Goal: Task Accomplishment & Management: Use online tool/utility

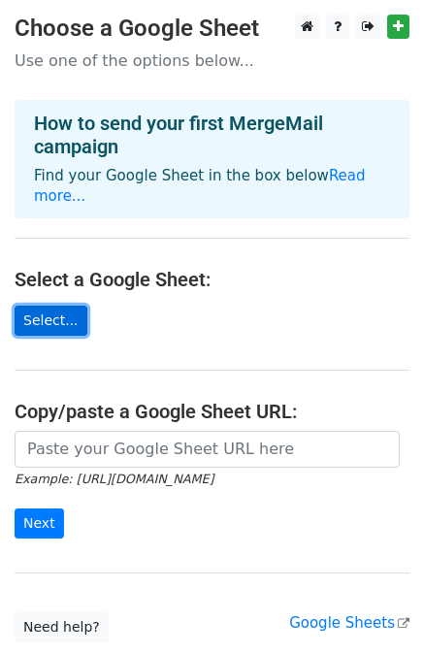
click at [62, 306] on link "Select..." at bounding box center [51, 321] width 73 height 30
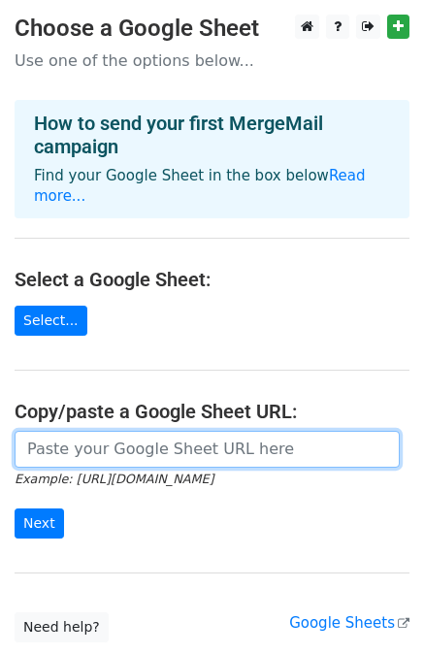
click at [190, 431] on input "url" at bounding box center [207, 449] width 385 height 37
paste input "https://docs.google.com/spreadsheets/d/16kTTqCnzbVaUEBx8BuFvHAwtxdTRR04a/edit?g…"
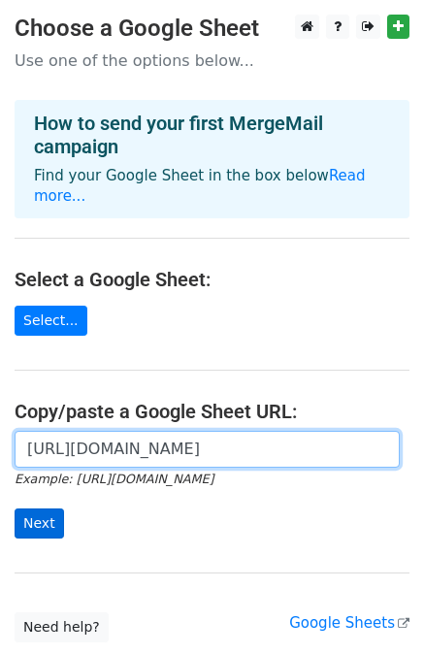
type input "https://docs.google.com/spreadsheets/d/16kTTqCnzbVaUEBx8BuFvHAwtxdTRR04a/edit?g…"
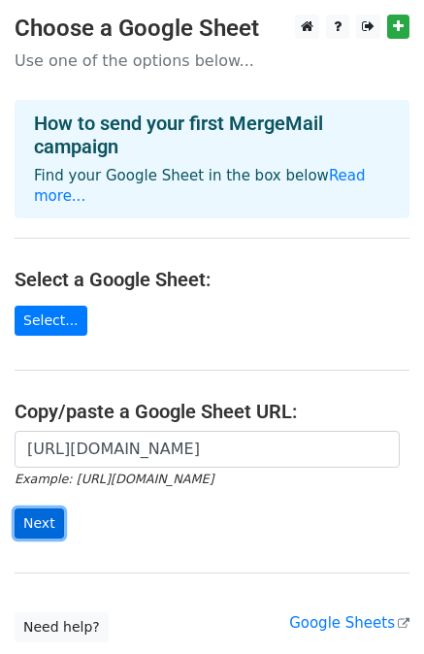
scroll to position [0, 0]
click at [38, 509] on input "Next" at bounding box center [40, 524] width 50 height 30
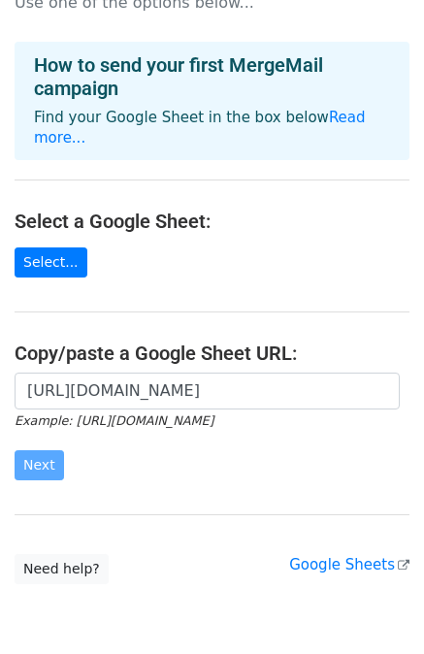
scroll to position [120, 0]
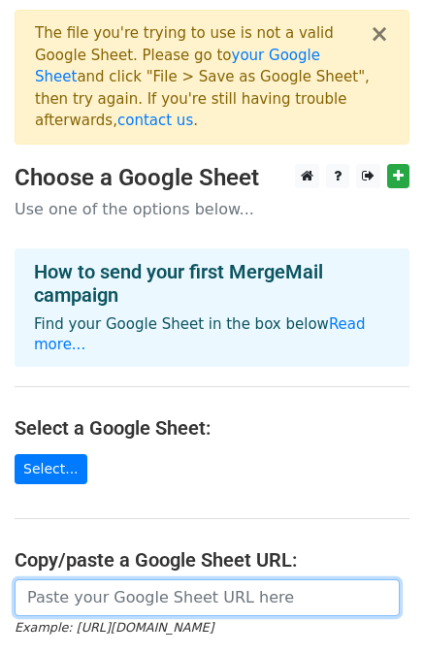
click at [95, 580] on input "url" at bounding box center [207, 598] width 385 height 37
paste input "https://docs.google.com/spreadsheets/d/16kTTqCnzbVaUEBx8BuFvHAwtxdTRR04a/edit?u…"
type input "https://docs.google.com/spreadsheets/d/16kTTqCnzbVaUEBx8BuFvHAwtxdTRR04a/edit?u…"
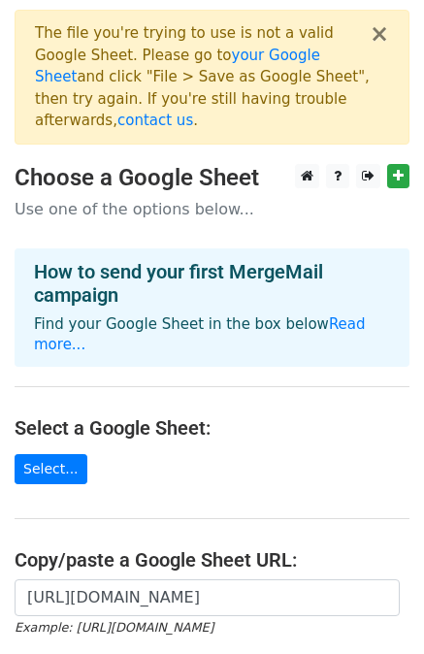
scroll to position [0, 0]
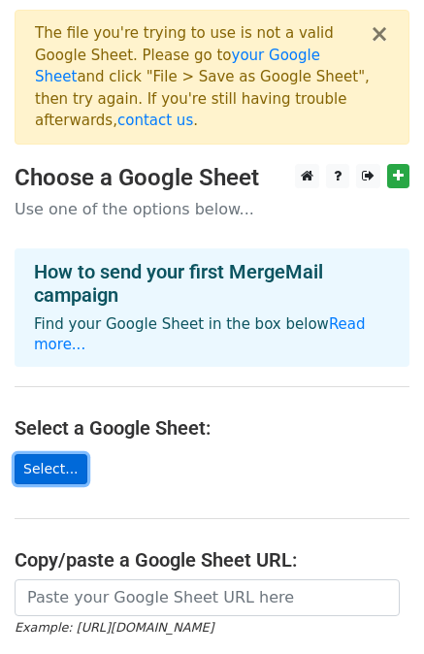
click at [60, 454] on link "Select..." at bounding box center [51, 469] width 73 height 30
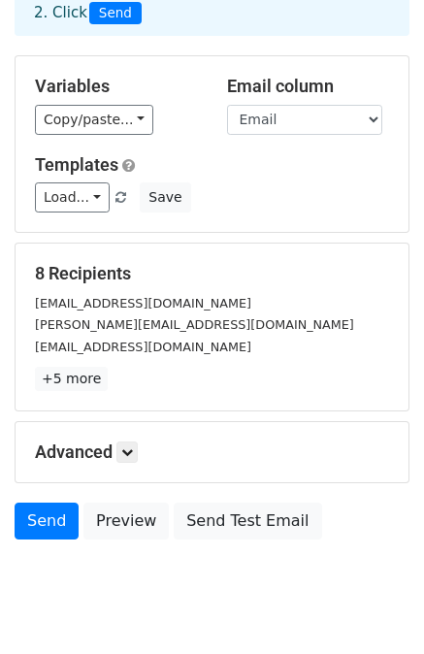
scroll to position [132, 0]
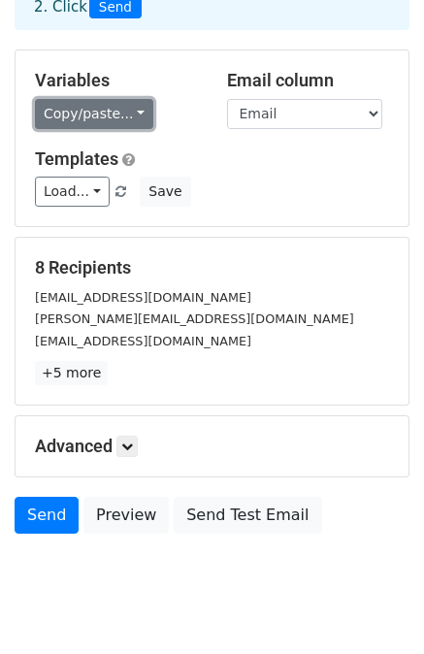
click at [135, 115] on link "Copy/paste..." at bounding box center [94, 114] width 118 height 30
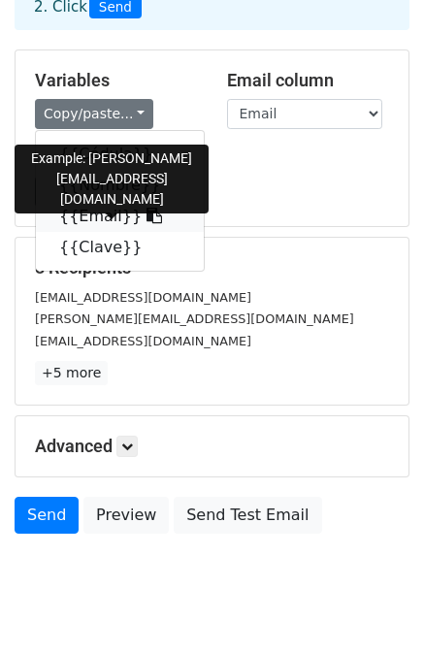
click at [92, 213] on link "{{Email}}" at bounding box center [120, 216] width 168 height 31
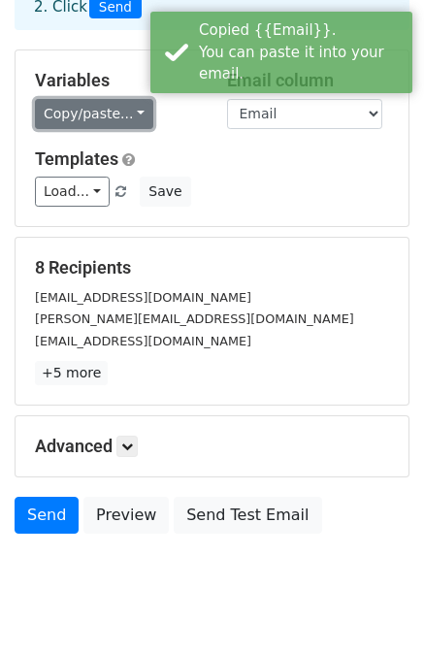
click at [127, 113] on link "Copy/paste..." at bounding box center [94, 114] width 118 height 30
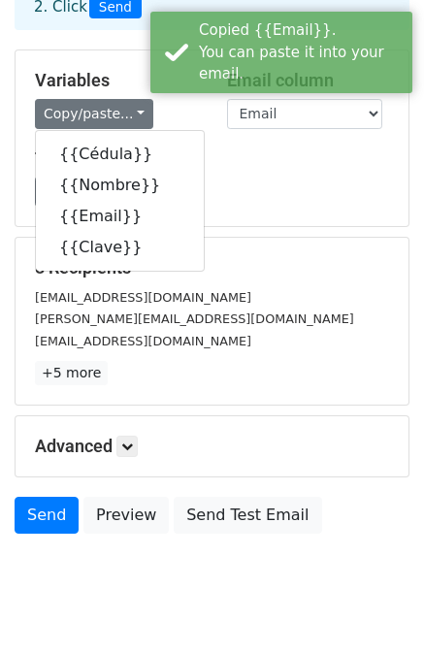
click at [236, 182] on div "Load... No templates saved Save" at bounding box center [212, 192] width 384 height 30
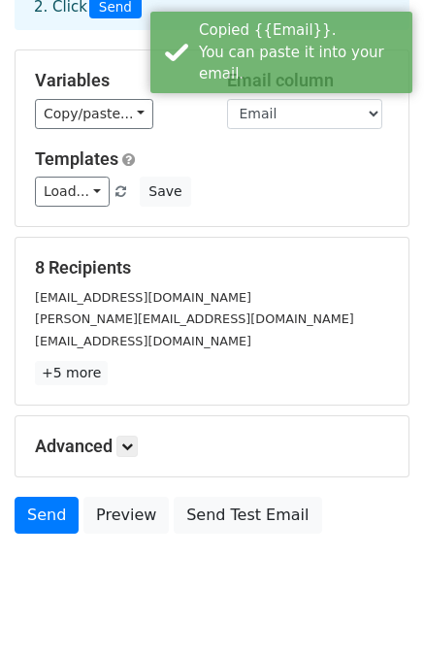
click at [322, 131] on div "Variables Copy/paste... {{Cédula}} {{Nombre}} {{Email}} {{Clave}} Email column …" at bounding box center [212, 138] width 393 height 176
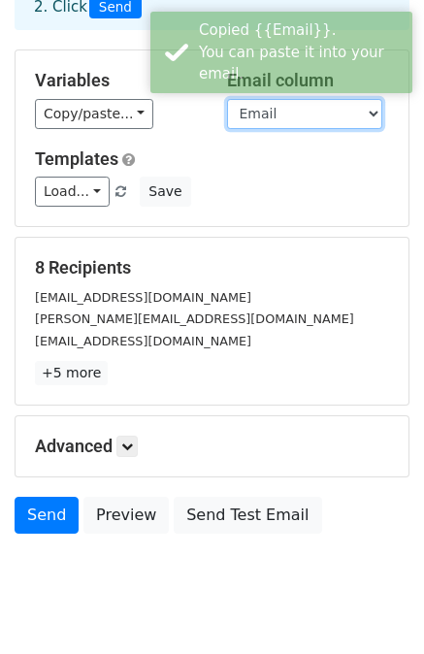
click at [342, 122] on select "Cédula Nombre Email Clave" at bounding box center [304, 114] width 155 height 30
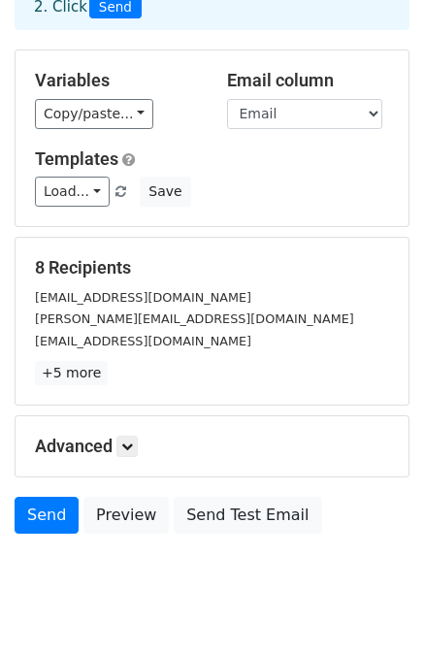
click at [203, 133] on div "Variables Copy/paste... {{Cédula}} {{Nombre}} {{Email}} {{Clave}} Email column …" at bounding box center [212, 138] width 393 height 176
click at [84, 198] on link "Load..." at bounding box center [72, 192] width 75 height 30
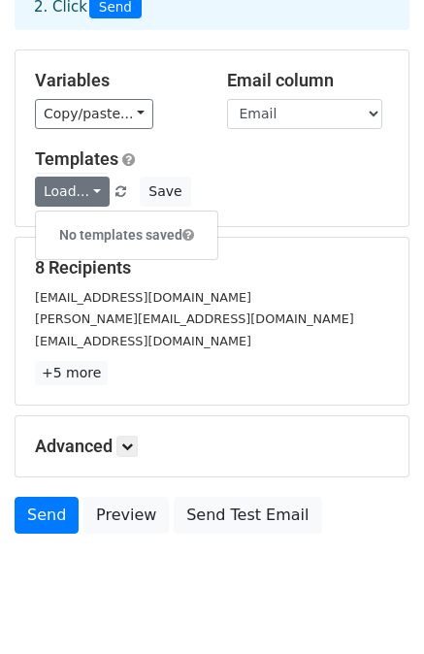
click at [226, 168] on h5 "Templates" at bounding box center [212, 159] width 354 height 21
click at [89, 191] on link "Load..." at bounding box center [72, 192] width 75 height 30
click at [84, 234] on h6 "No templates saved" at bounding box center [127, 235] width 182 height 32
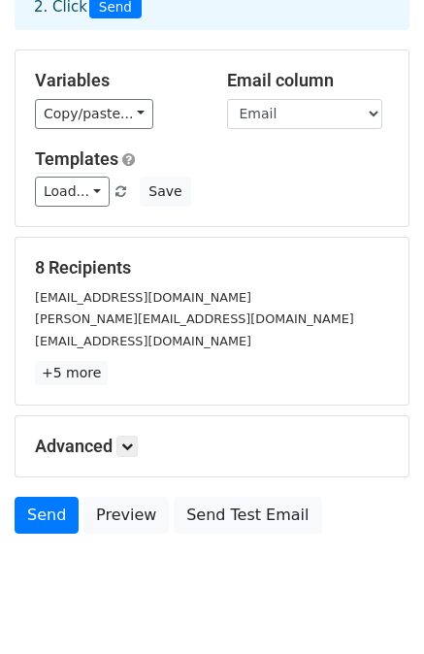
click at [84, 234] on form "Variables Copy/paste... {{Cédula}} {{Nombre}} {{Email}} {{Clave}} Email column …" at bounding box center [212, 297] width 395 height 494
click at [284, 188] on div "Load... No templates saved Save" at bounding box center [212, 192] width 384 height 30
click at [133, 436] on link at bounding box center [127, 446] width 21 height 21
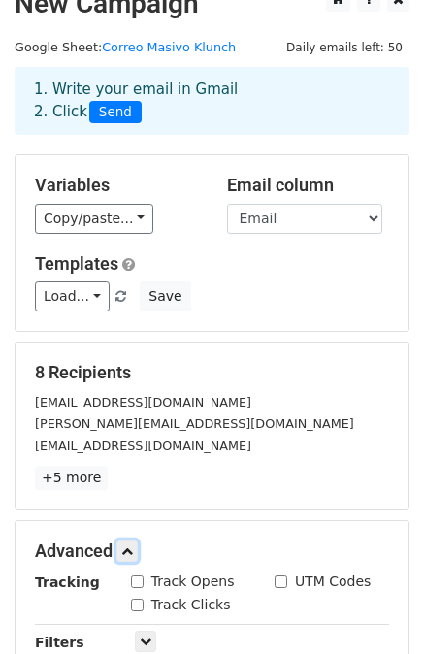
scroll to position [0, 0]
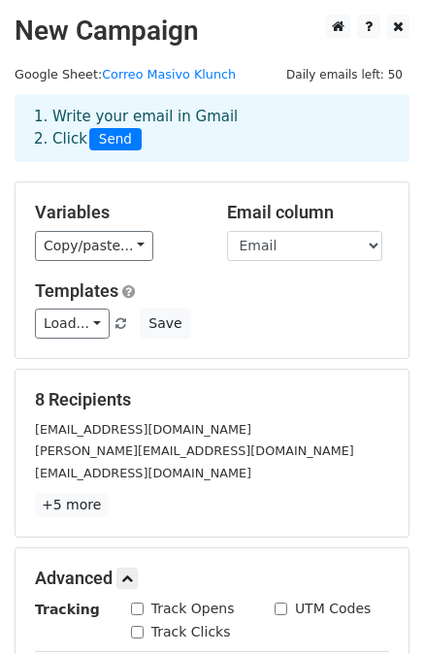
click at [121, 117] on div "1. Write your email in Gmail 2. Click Send" at bounding box center [211, 128] width 385 height 45
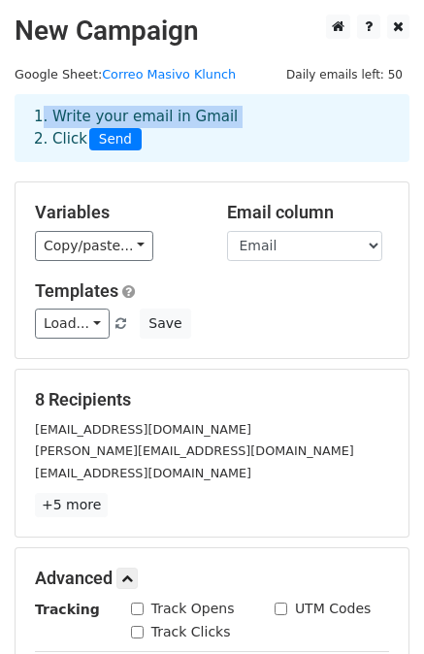
click at [121, 117] on div "1. Write your email in Gmail 2. Click Send" at bounding box center [211, 128] width 385 height 45
click at [75, 502] on link "+5 more" at bounding box center [71, 505] width 73 height 24
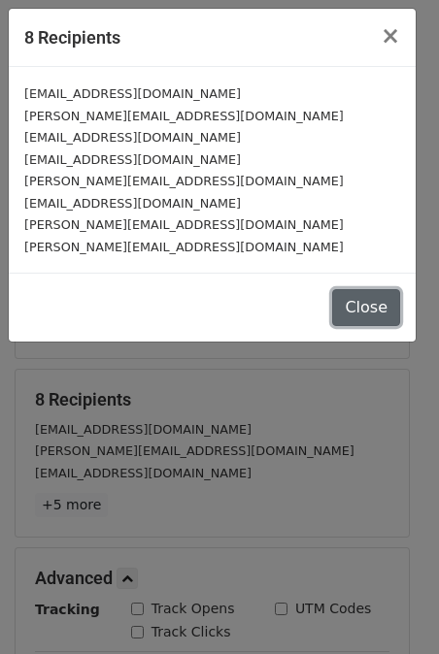
click at [384, 308] on button "Close" at bounding box center [366, 307] width 68 height 37
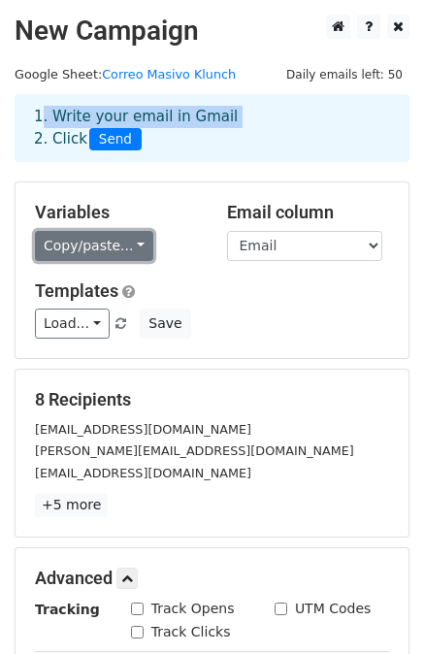
click at [134, 259] on link "Copy/paste..." at bounding box center [94, 246] width 118 height 30
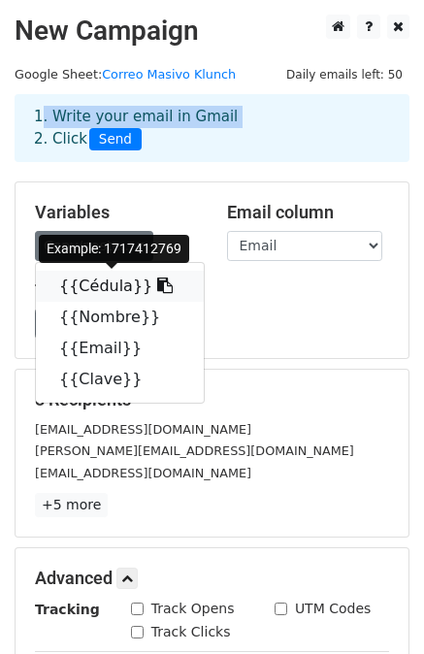
click at [125, 283] on link "{{Cédula}}" at bounding box center [120, 286] width 168 height 31
copy div "1. Write your email in Gmail"
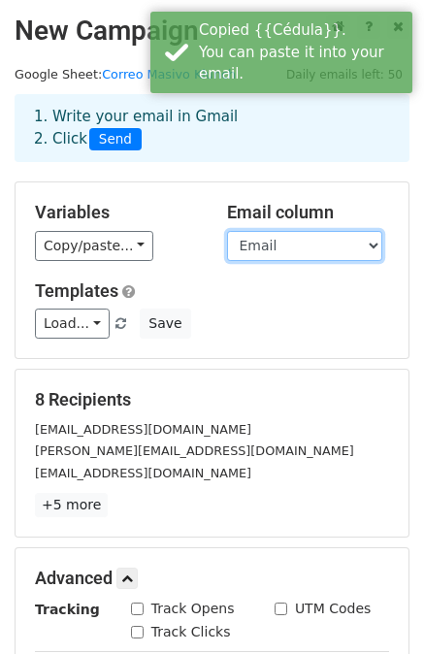
click at [284, 232] on select "Cédula Nombre Email Clave" at bounding box center [304, 246] width 155 height 30
select select "Cédula"
click at [227, 231] on select "Cédula Nombre Email Clave" at bounding box center [304, 246] width 155 height 30
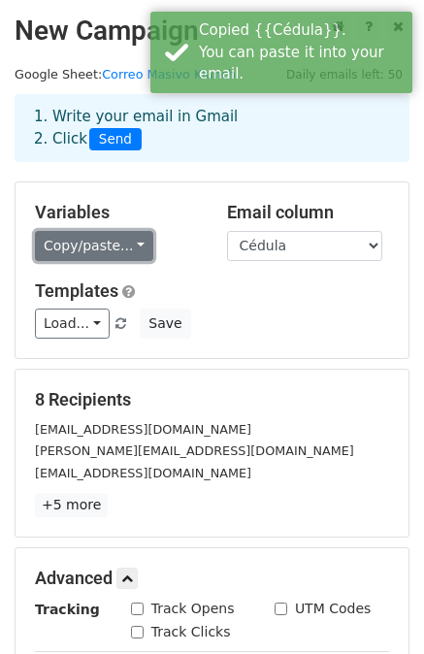
click at [101, 257] on link "Copy/paste..." at bounding box center [94, 246] width 118 height 30
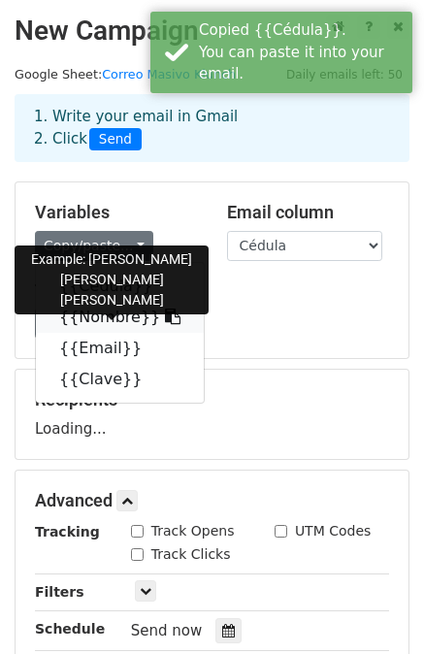
click at [93, 326] on link "{{Nombre}}" at bounding box center [120, 317] width 168 height 31
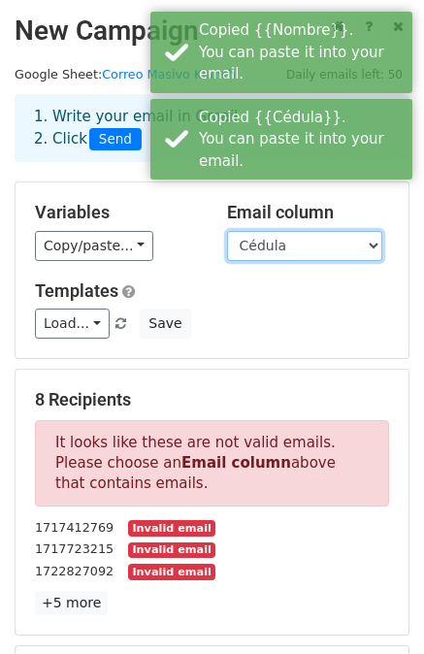
click at [291, 254] on select "Cédula Nombre Email Clave" at bounding box center [304, 246] width 155 height 30
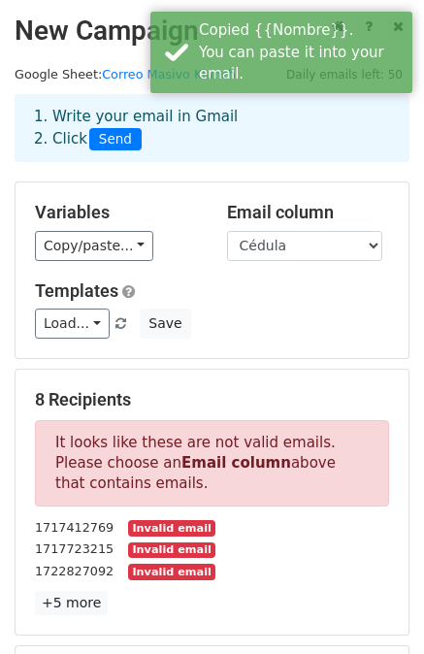
click at [134, 261] on div "Variables Copy/paste... {{Cédula}} {{Nombre}} {{Email}} {{Clave}} Email column …" at bounding box center [212, 271] width 393 height 176
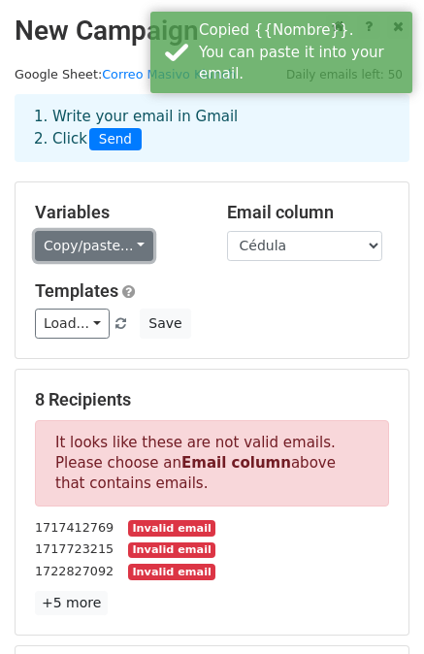
click at [98, 251] on link "Copy/paste..." at bounding box center [94, 246] width 118 height 30
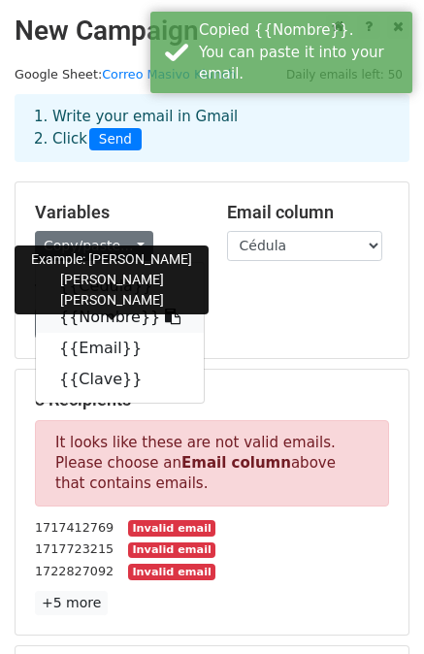
click at [95, 314] on link "{{Nombre}}" at bounding box center [120, 317] width 168 height 31
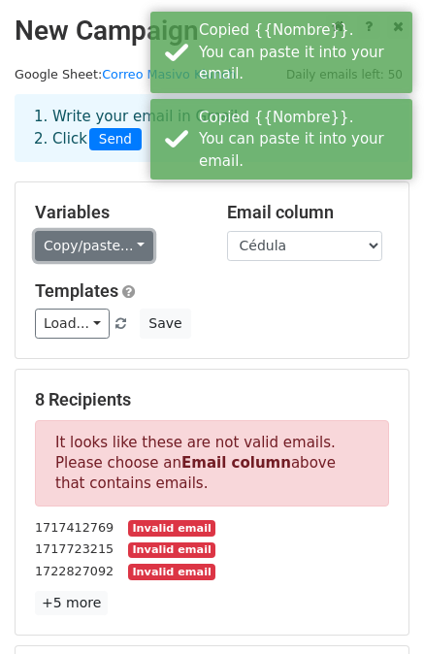
click at [87, 244] on link "Copy/paste..." at bounding box center [94, 246] width 118 height 30
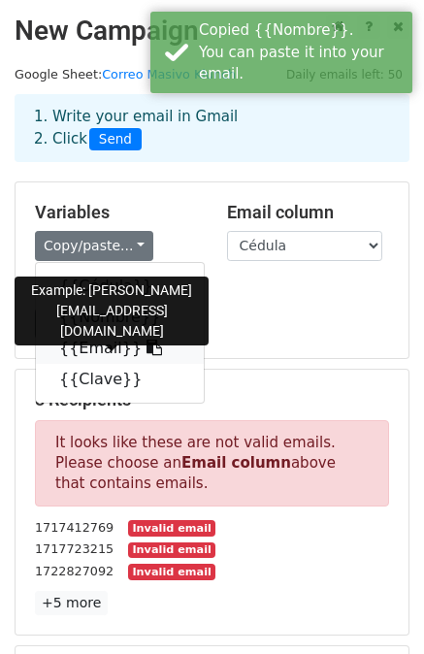
click at [92, 354] on link "{{Email}}" at bounding box center [120, 348] width 168 height 31
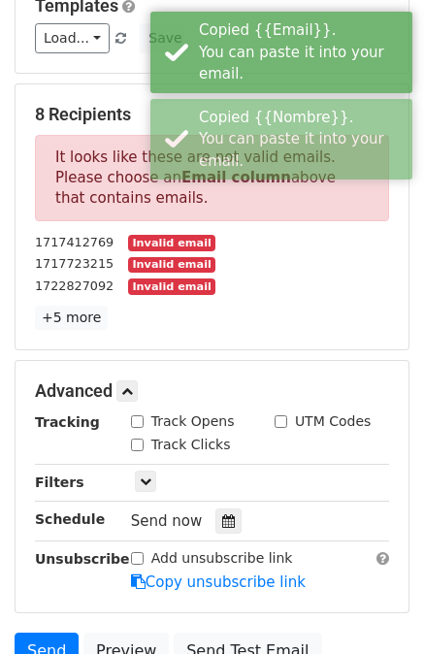
scroll to position [287, 0]
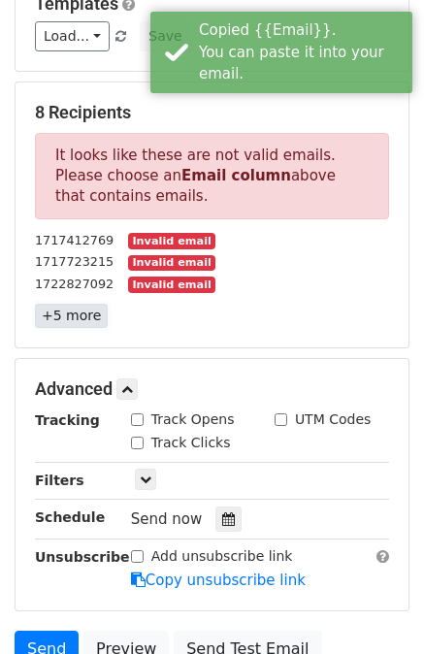
click at [60, 318] on link "+5 more" at bounding box center [71, 316] width 73 height 24
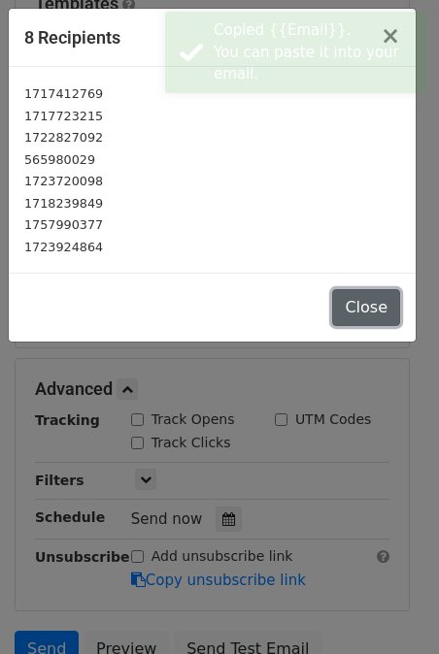
click at [357, 308] on button "Close" at bounding box center [366, 307] width 68 height 37
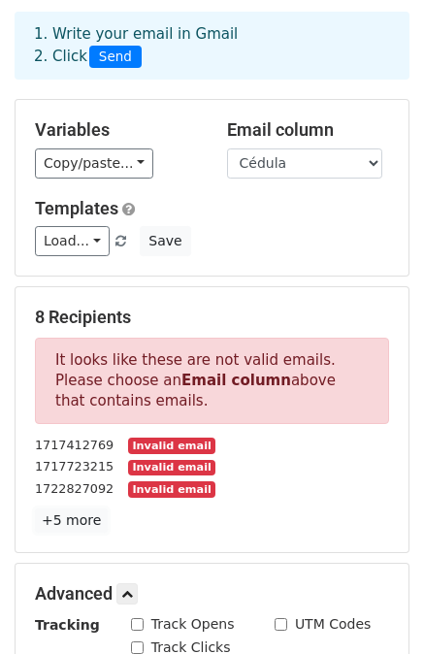
scroll to position [54, 0]
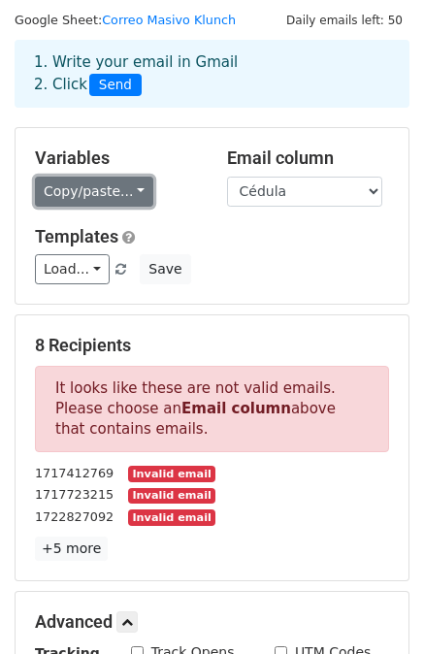
click at [91, 191] on link "Copy/paste..." at bounding box center [94, 192] width 118 height 30
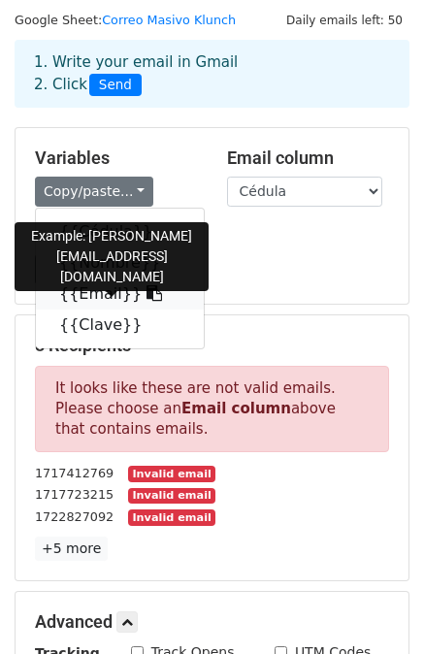
click at [86, 290] on link "{{Email}}" at bounding box center [120, 294] width 168 height 31
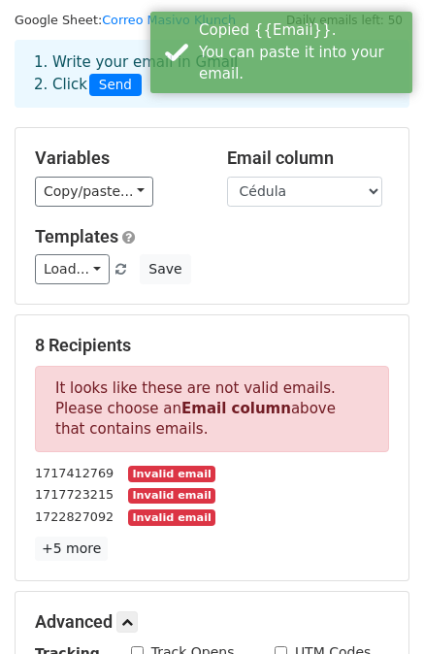
click at [278, 250] on div "Templates Load... No templates saved Save" at bounding box center [212, 255] width 384 height 59
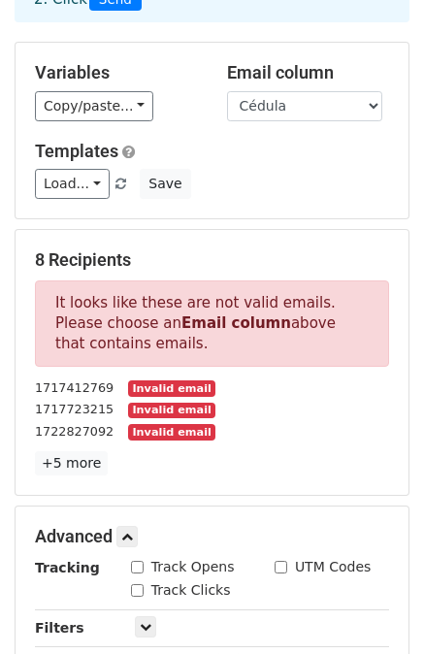
scroll to position [0, 0]
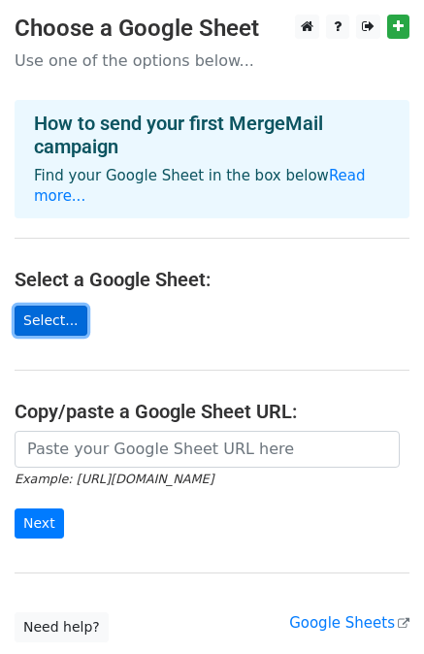
click at [39, 306] on link "Select..." at bounding box center [51, 321] width 73 height 30
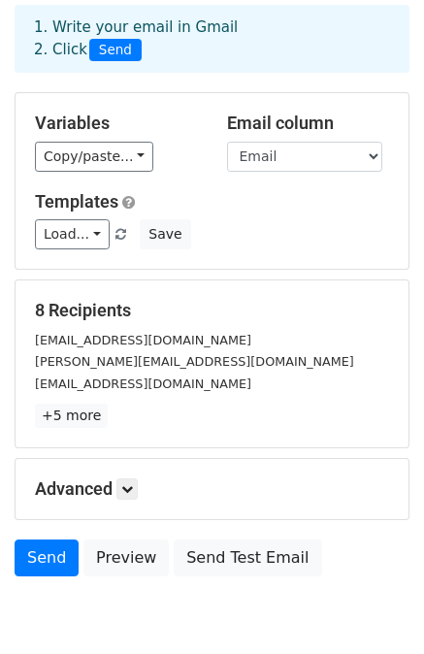
scroll to position [117, 0]
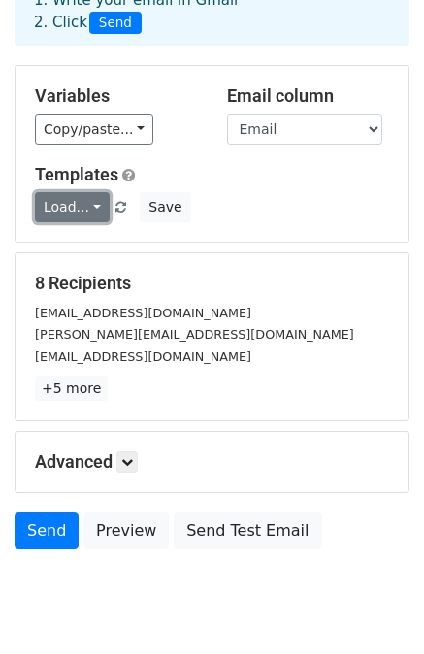
click at [76, 207] on link "Load..." at bounding box center [72, 207] width 75 height 30
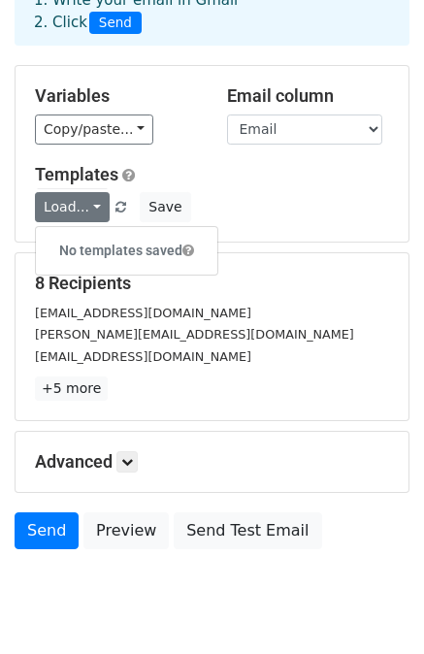
click at [301, 227] on div "Variables Copy/paste... {{Cédula}} {{Nombre}} {{Email}} {{Clave}} Email column …" at bounding box center [212, 154] width 393 height 176
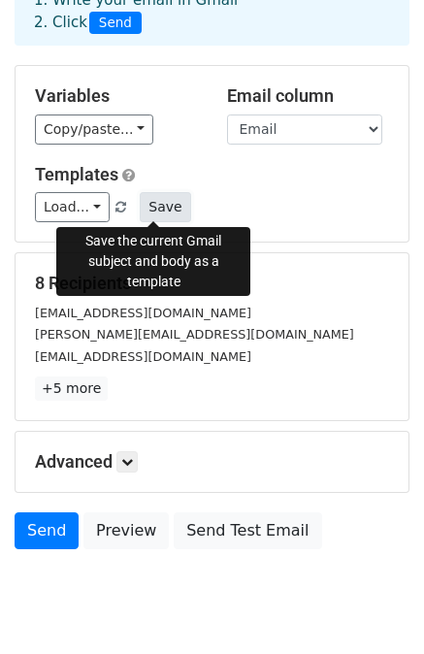
click at [151, 206] on button "Save" at bounding box center [165, 207] width 50 height 30
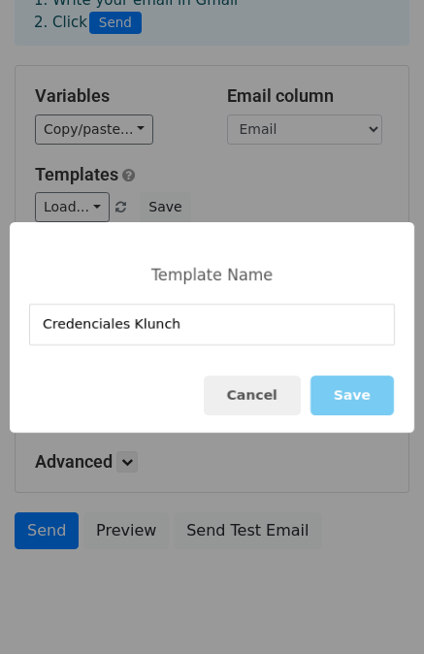
type input "Credenciales Klunch"
click at [347, 401] on button "Save" at bounding box center [353, 396] width 84 height 40
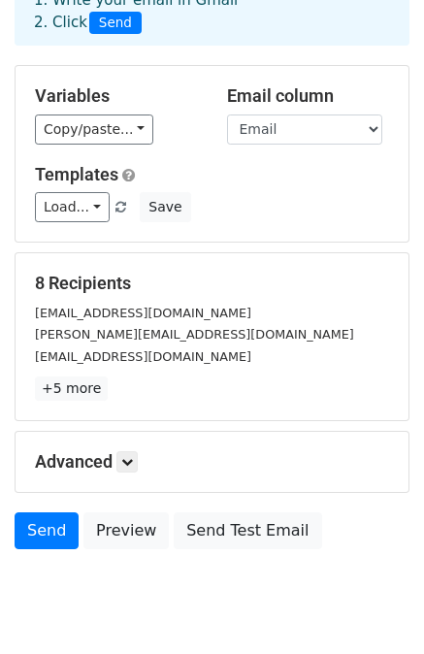
scroll to position [175, 0]
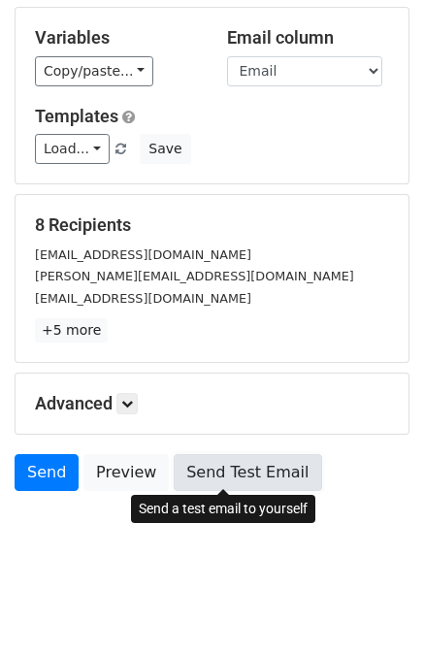
click at [235, 465] on link "Send Test Email" at bounding box center [248, 472] width 148 height 37
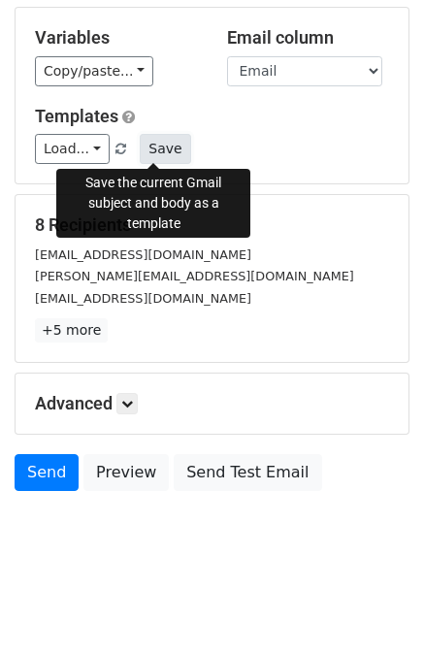
click at [149, 142] on button "Save" at bounding box center [165, 149] width 50 height 30
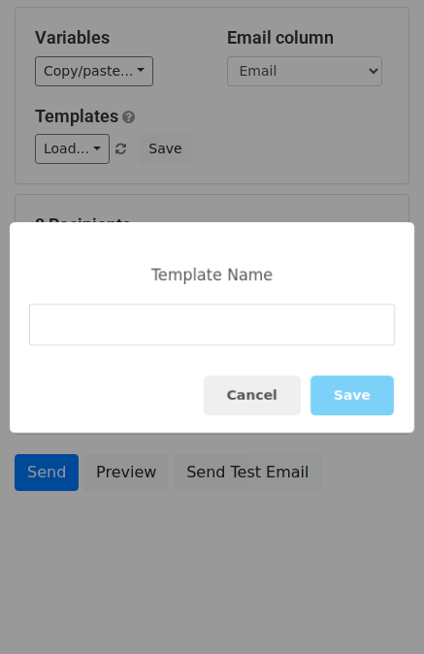
type input "C"
type input "Klunch"
click at [349, 397] on button "Save" at bounding box center [353, 396] width 84 height 40
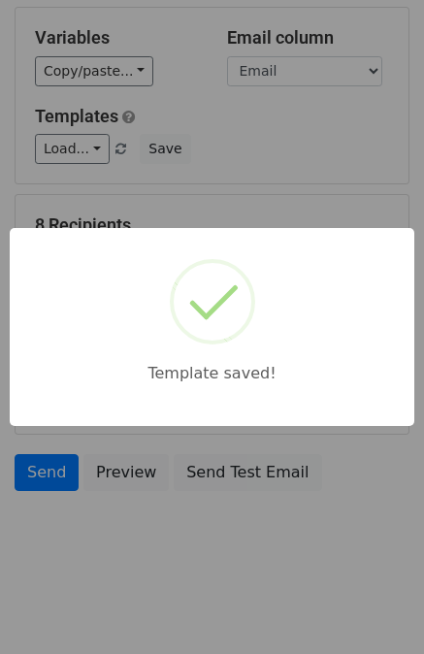
click at [76, 149] on div "Template saved!" at bounding box center [212, 327] width 424 height 654
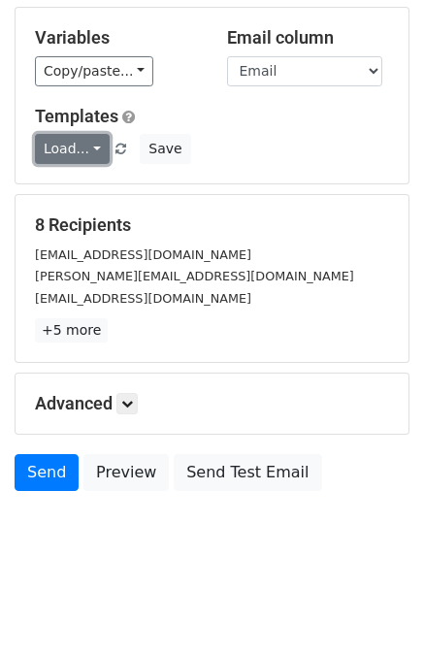
click at [84, 149] on link "Load..." at bounding box center [72, 149] width 75 height 30
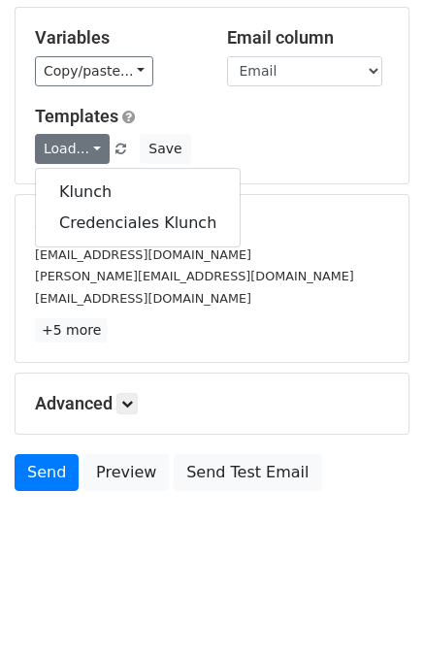
click at [264, 137] on div "Load... Klunch Credenciales Klunch Save" at bounding box center [212, 149] width 384 height 30
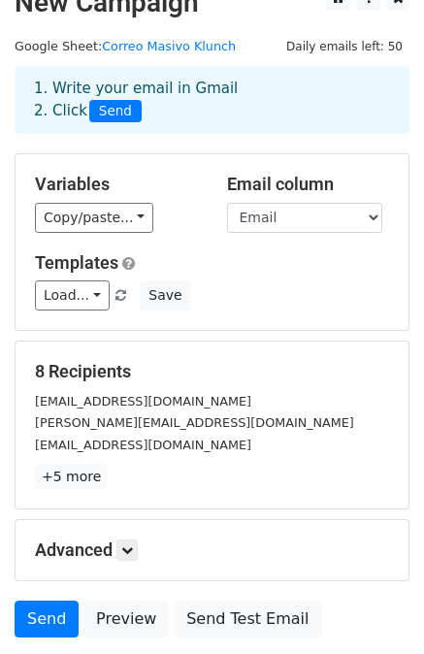
scroll to position [0, 0]
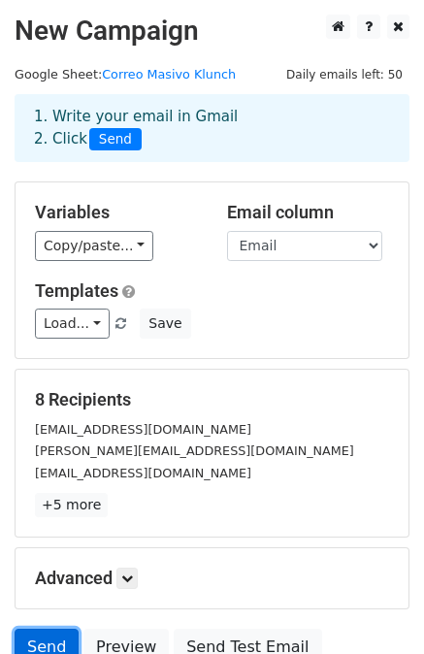
click at [46, 638] on link "Send" at bounding box center [47, 647] width 64 height 37
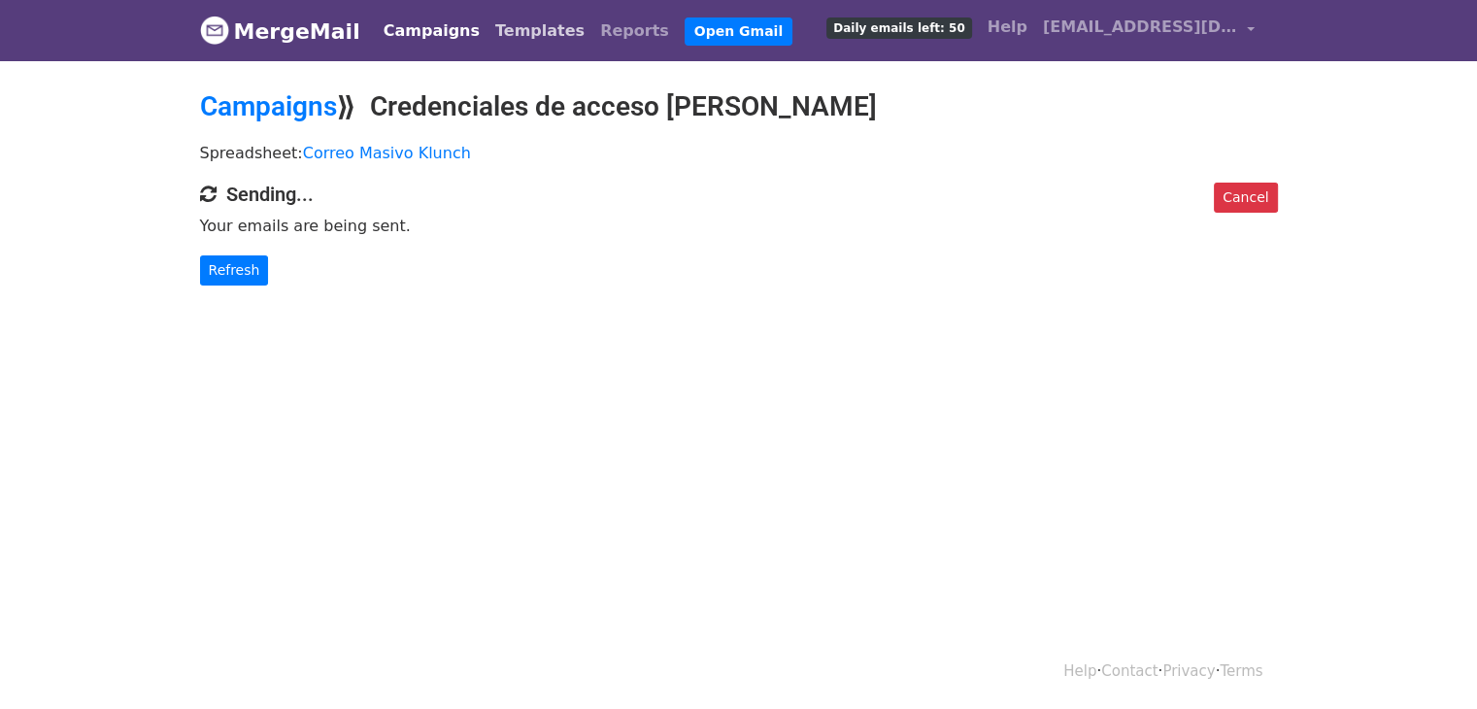
click at [518, 20] on link "Templates" at bounding box center [539, 31] width 105 height 39
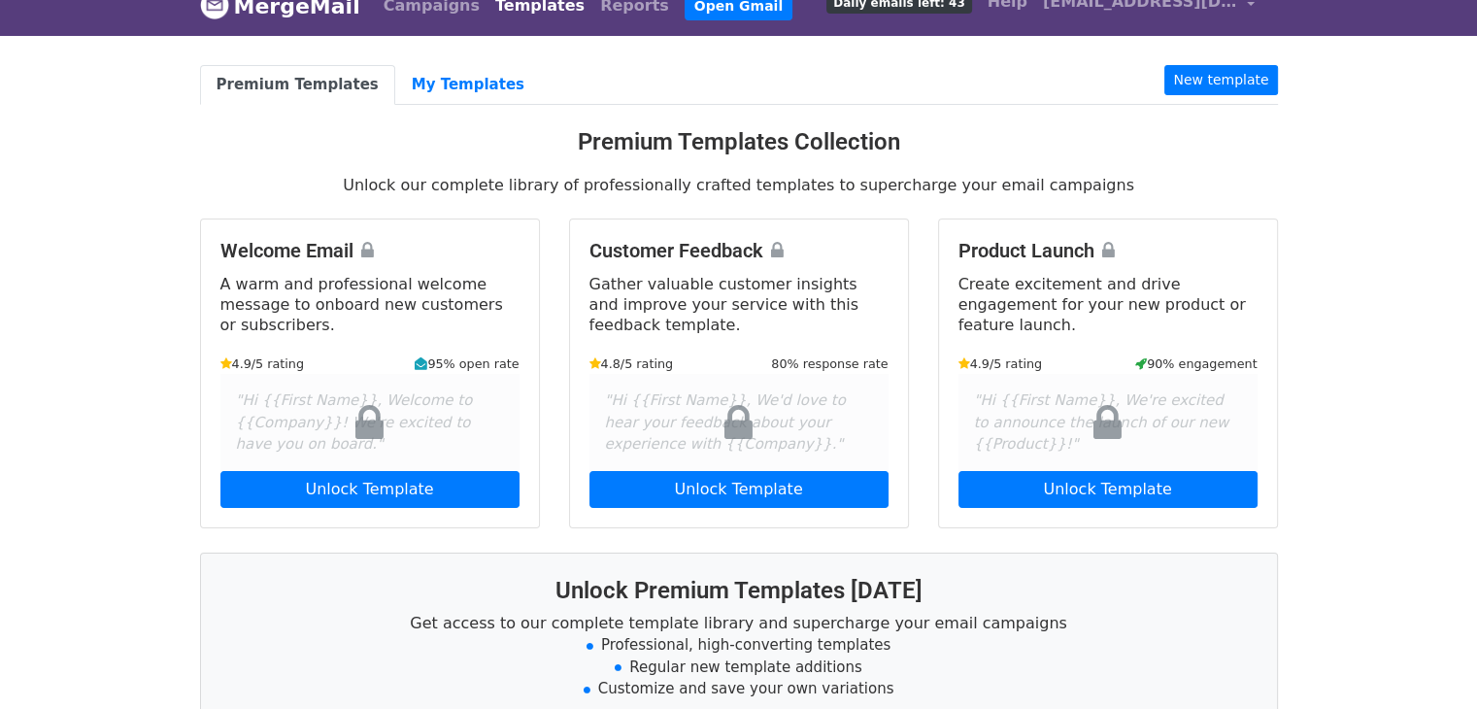
scroll to position [28, 0]
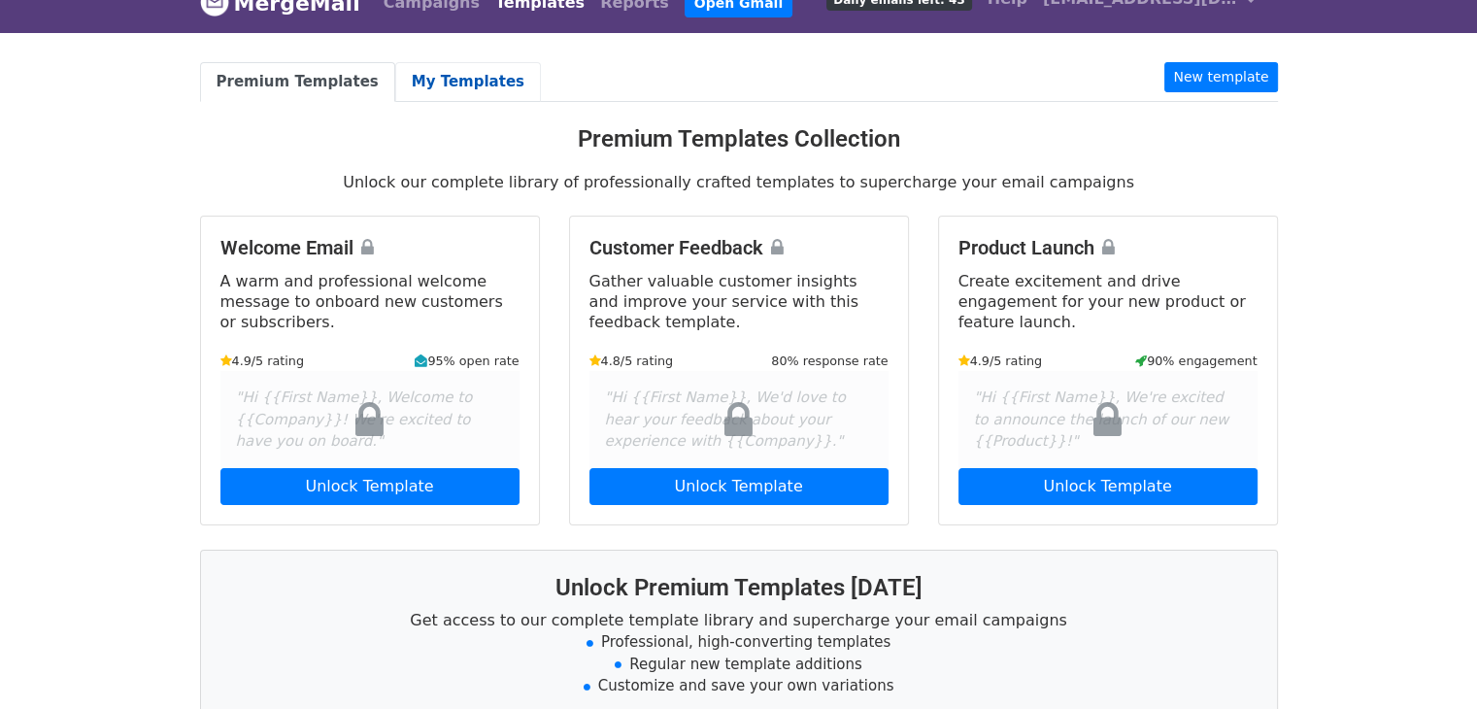
click at [404, 79] on link "My Templates" at bounding box center [468, 82] width 146 height 40
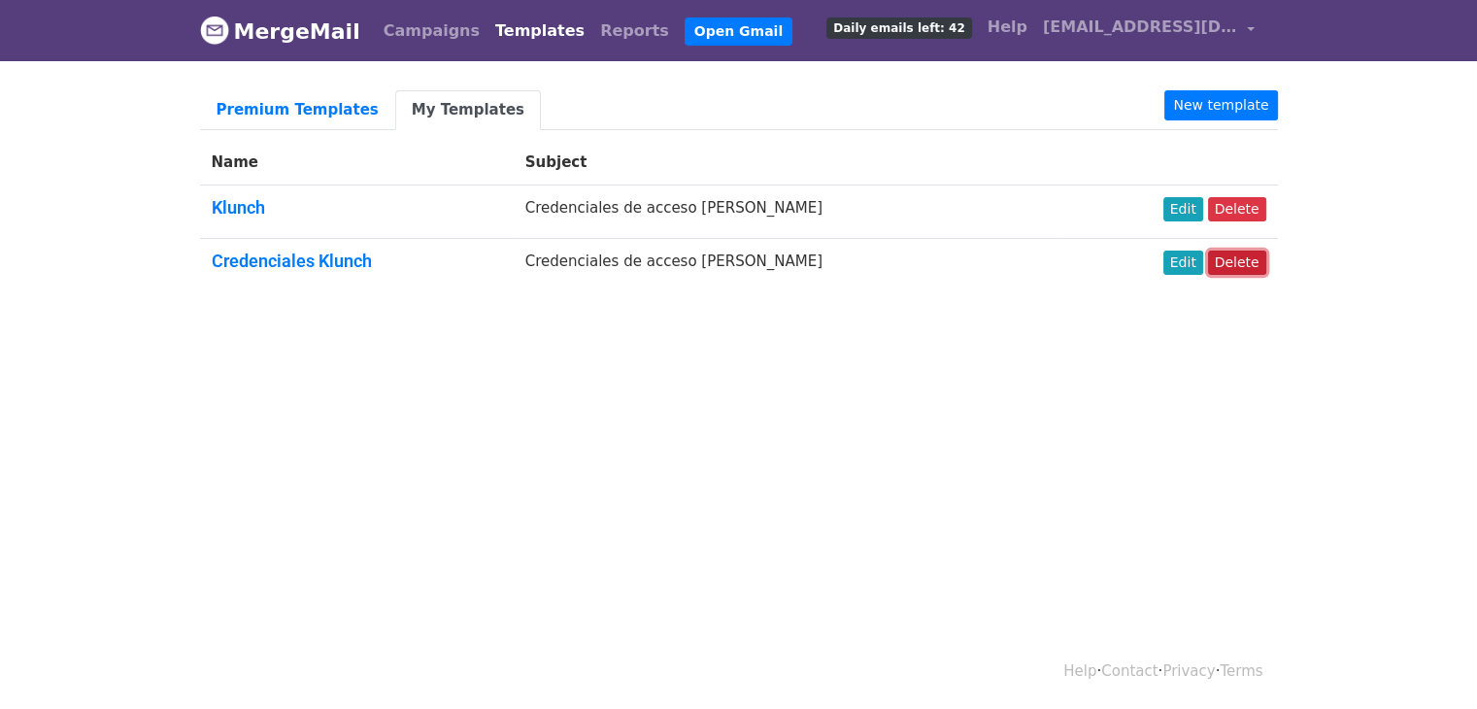
click at [1247, 261] on link "Delete" at bounding box center [1237, 263] width 58 height 24
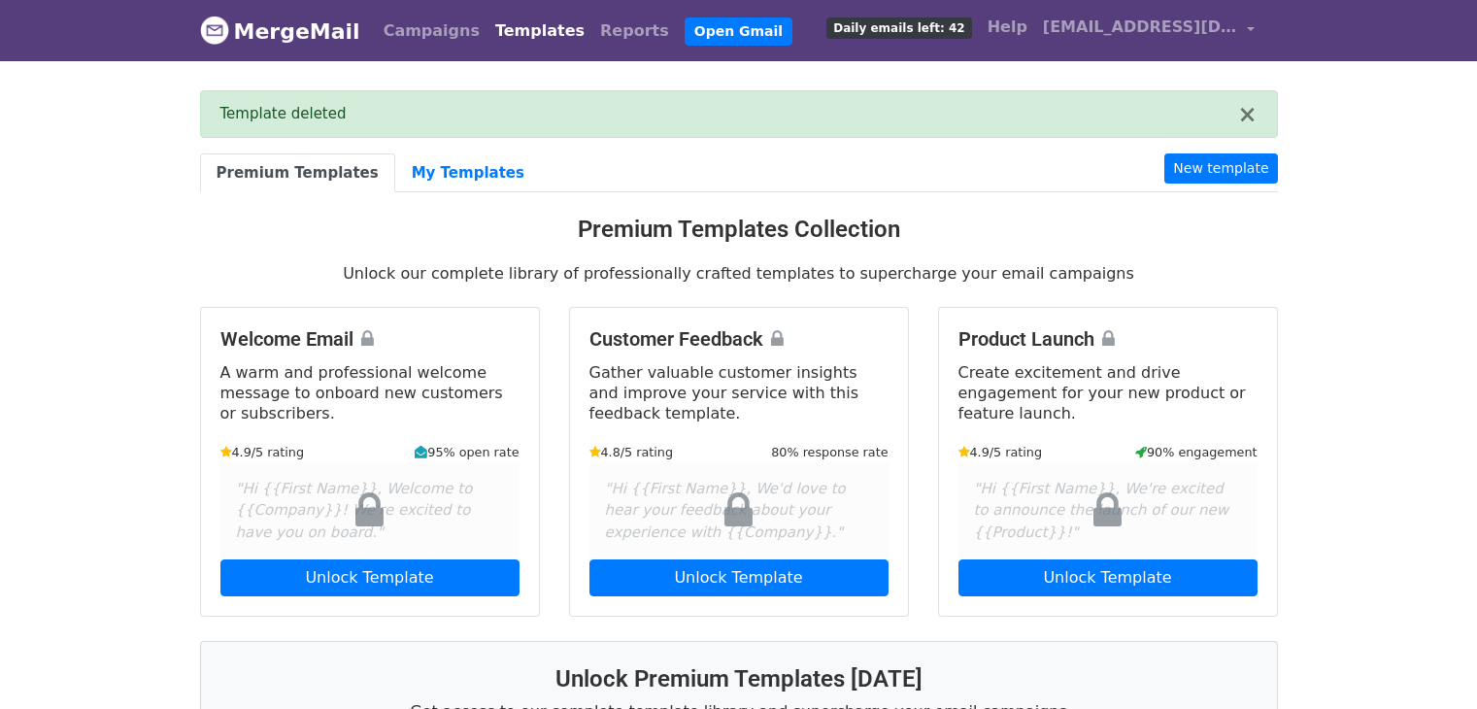
click at [439, 24] on link "Campaigns" at bounding box center [432, 31] width 112 height 39
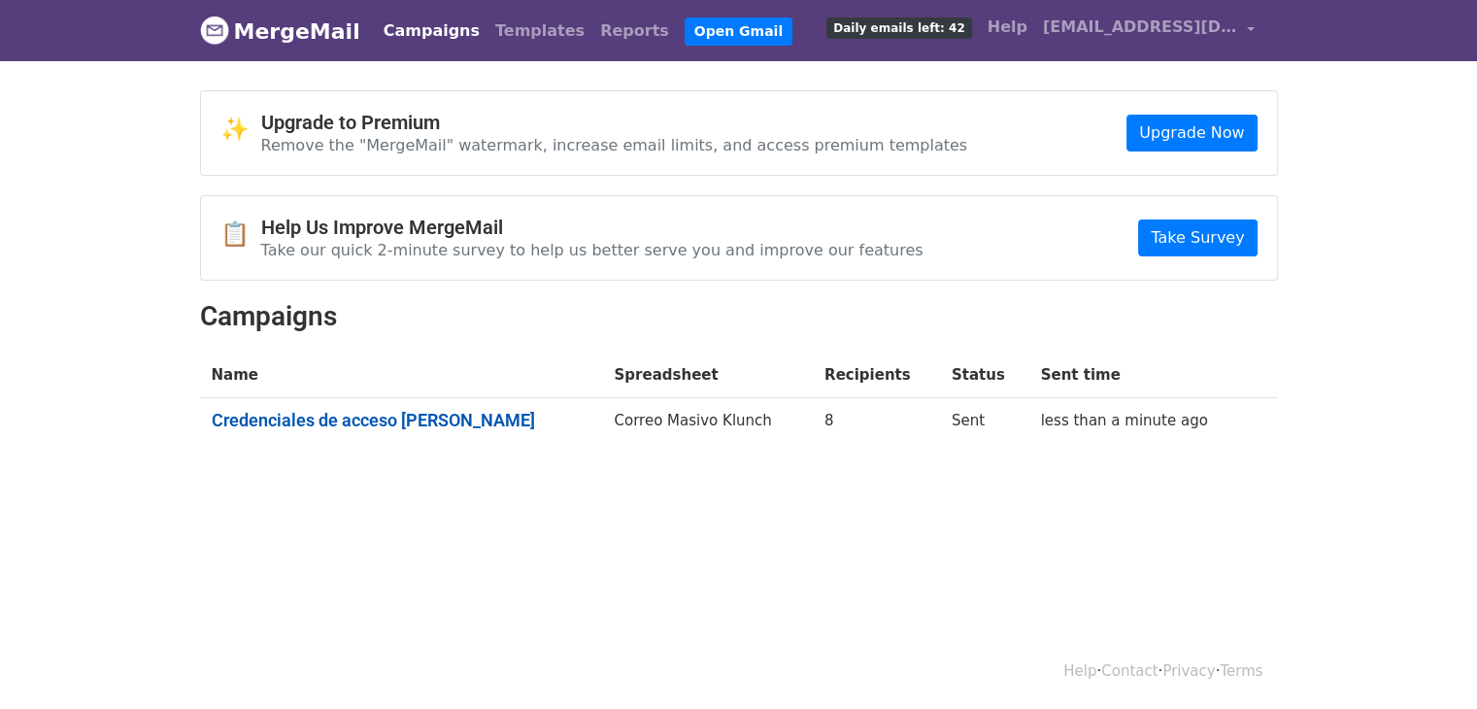
click at [413, 410] on link "Credenciales de acceso Klunch" at bounding box center [402, 420] width 380 height 21
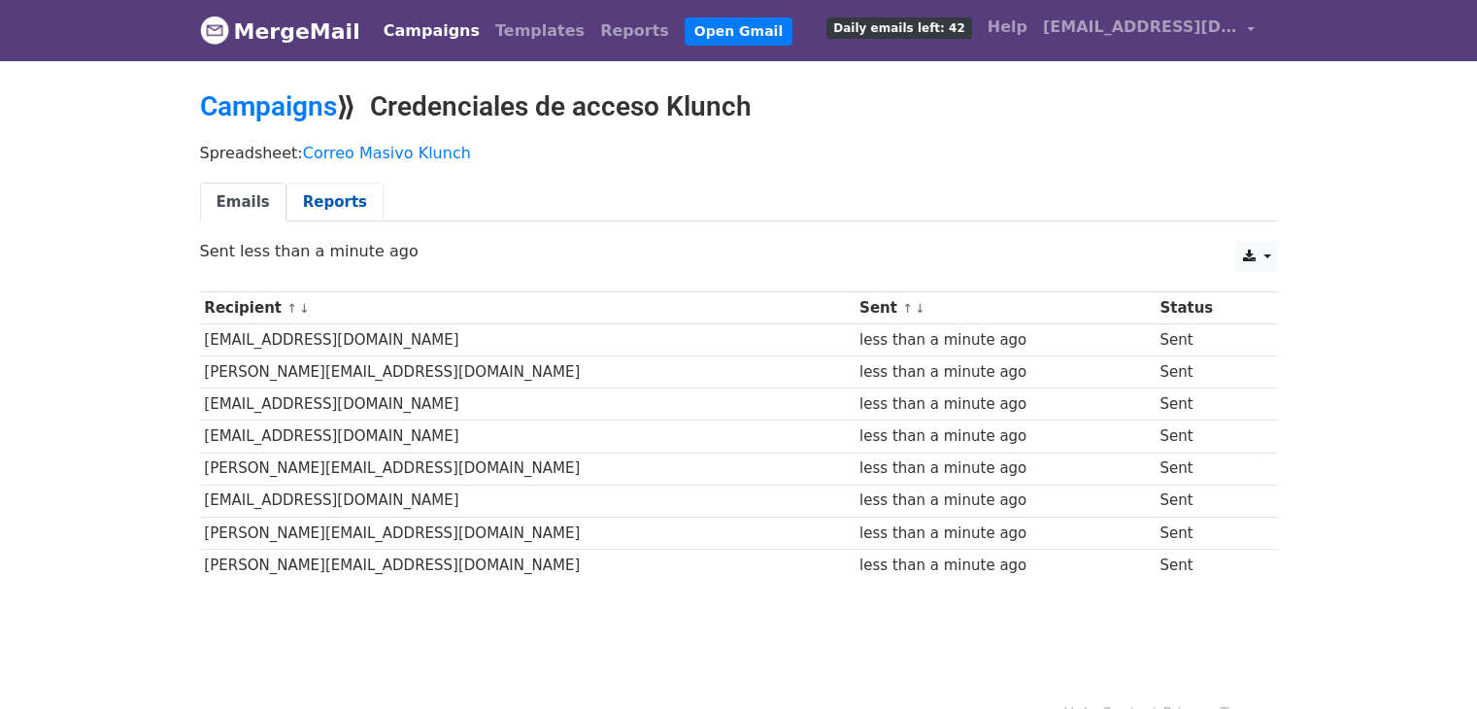
click at [331, 191] on link "Reports" at bounding box center [334, 203] width 97 height 40
